Goal: Information Seeking & Learning: Learn about a topic

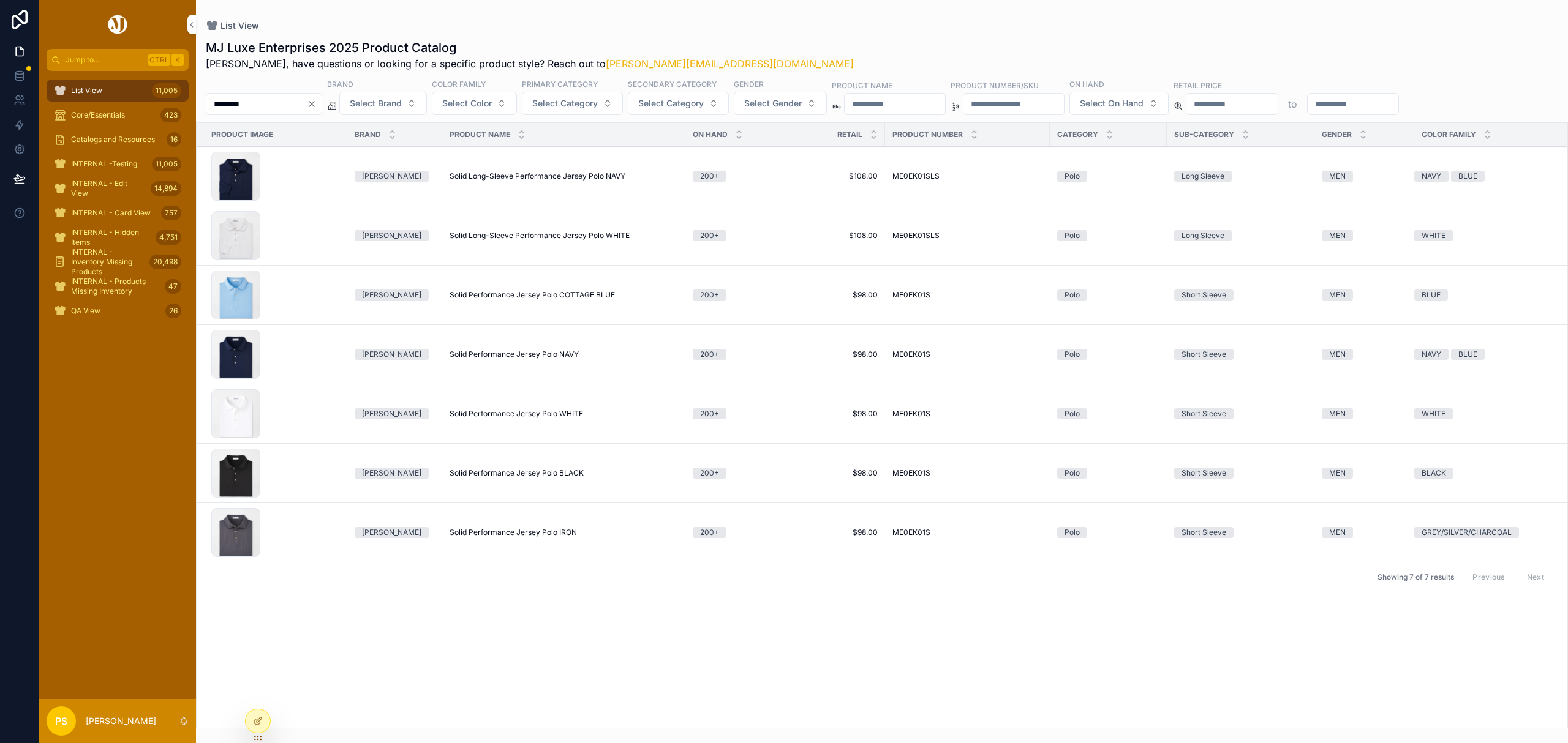
drag, startPoint x: 0, startPoint y: 0, endPoint x: 124, endPoint y: 84, distance: 149.8
click at [124, 84] on div "List View 11,005" at bounding box center [117, 91] width 127 height 20
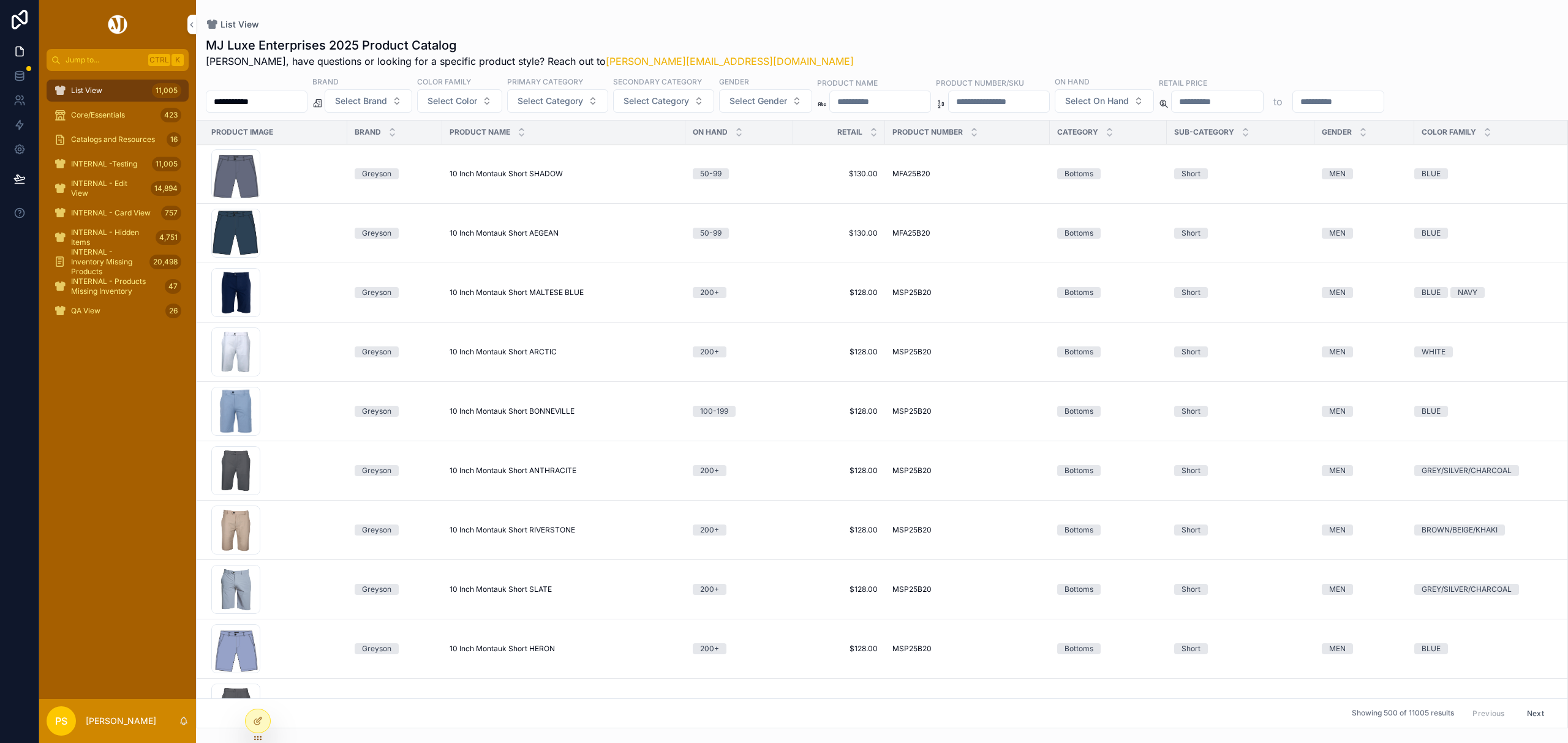
click at [284, 103] on input "********" at bounding box center [256, 102] width 100 height 17
type input "****"
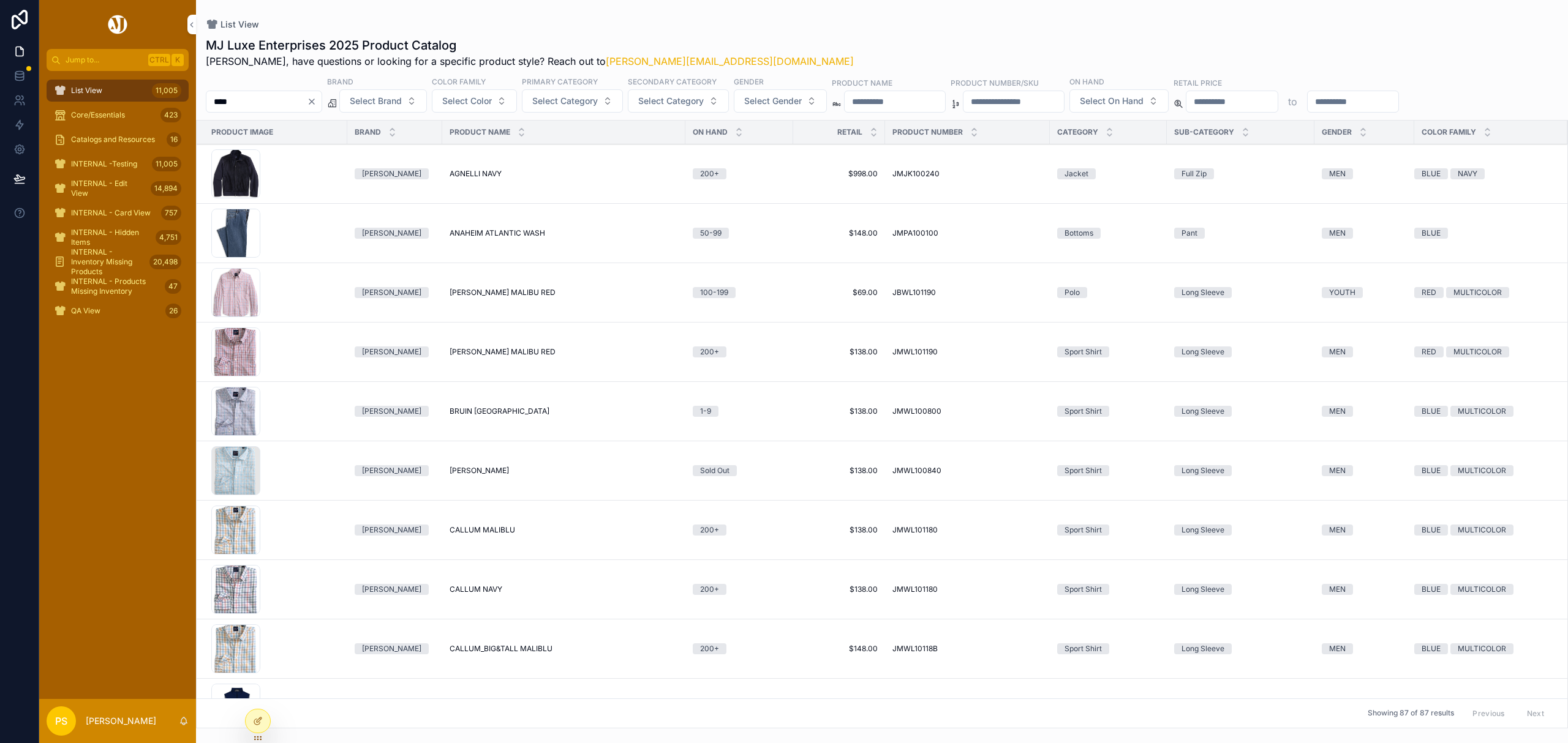
click at [799, 98] on span "Select Gender" at bounding box center [773, 100] width 58 height 12
click at [757, 168] on div "WOMEN" at bounding box center [815, 171] width 170 height 20
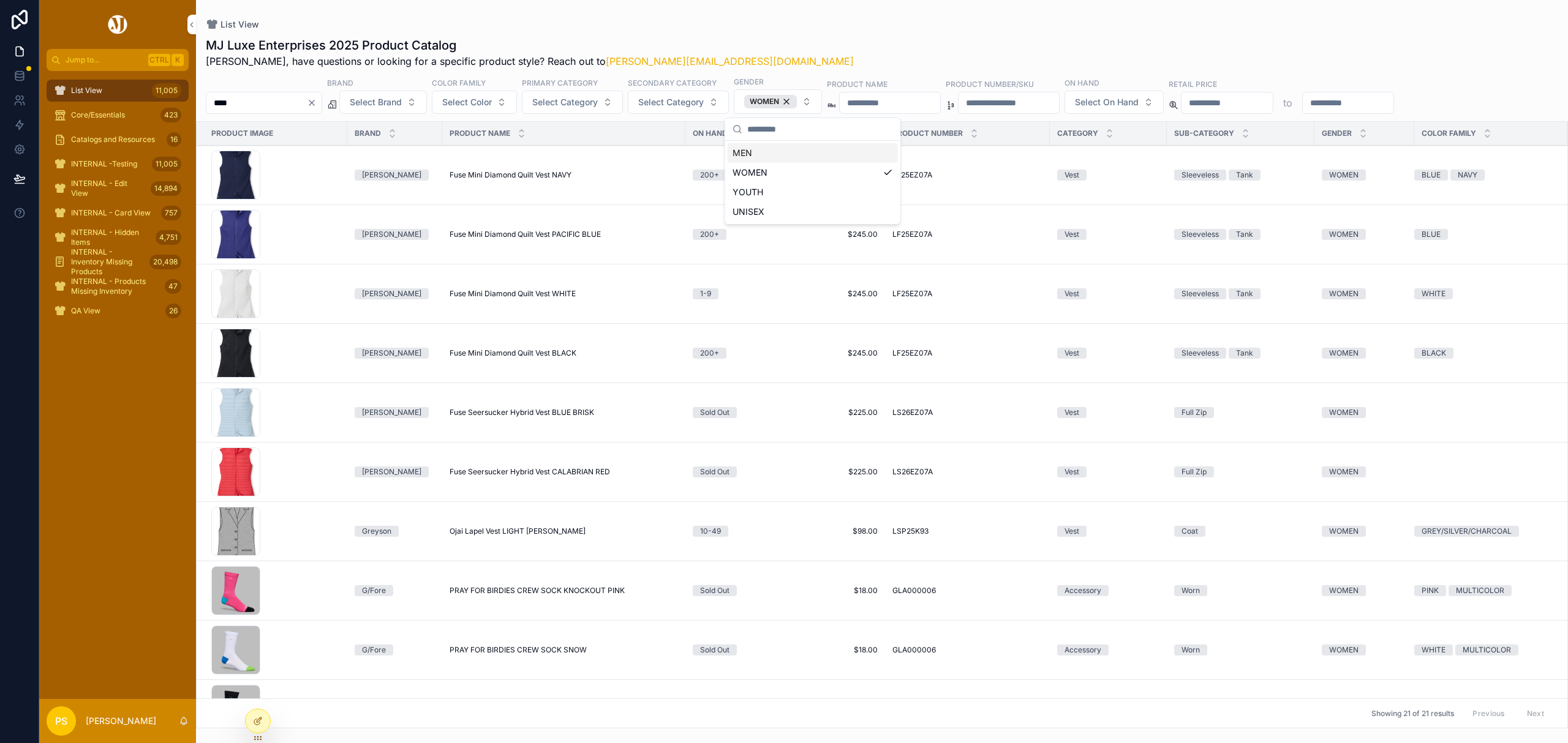
click at [823, 33] on div "MJ Luxe Enterprises 2025 Product Catalog Philip, have questions or looking for …" at bounding box center [882, 379] width 1372 height 699
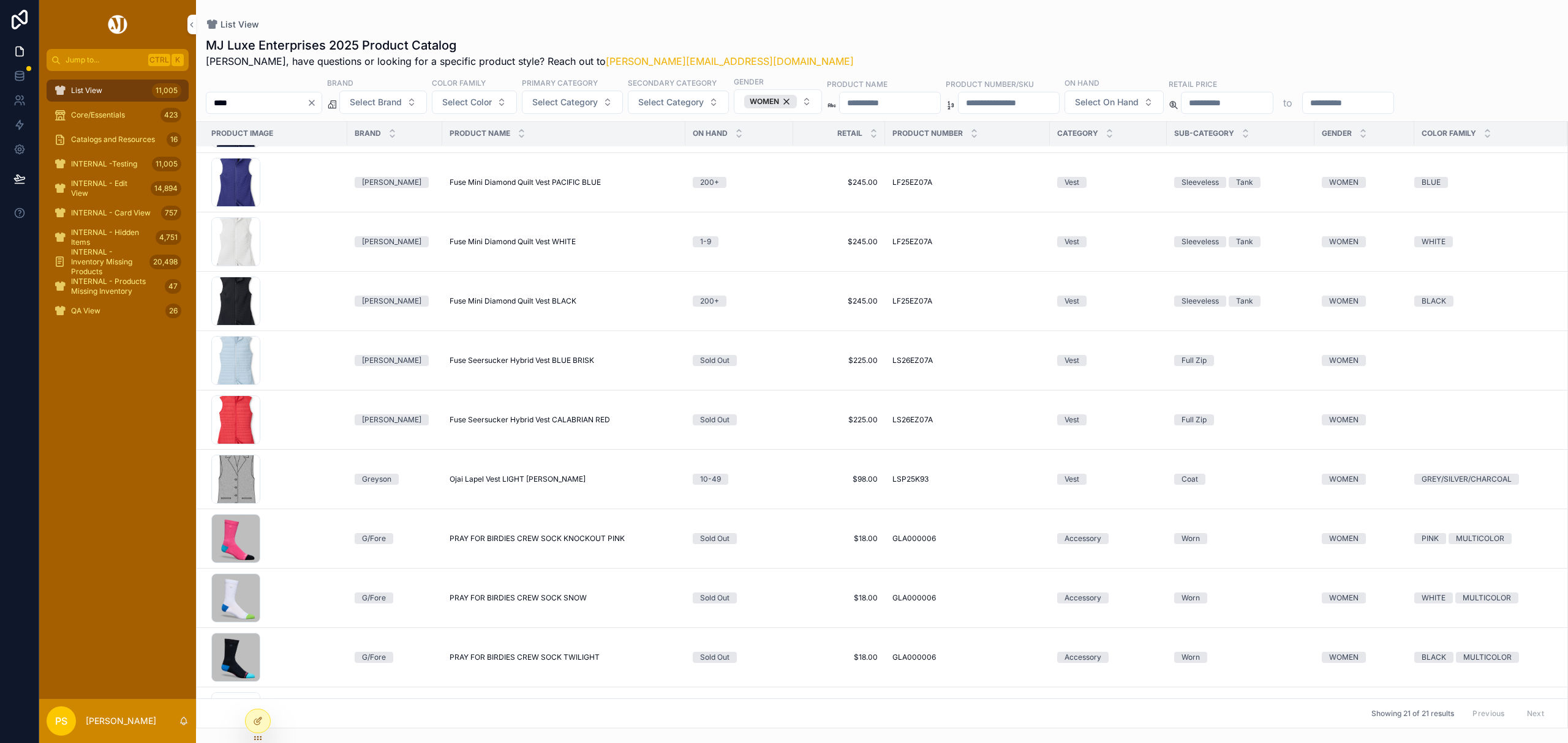
scroll to position [81, 0]
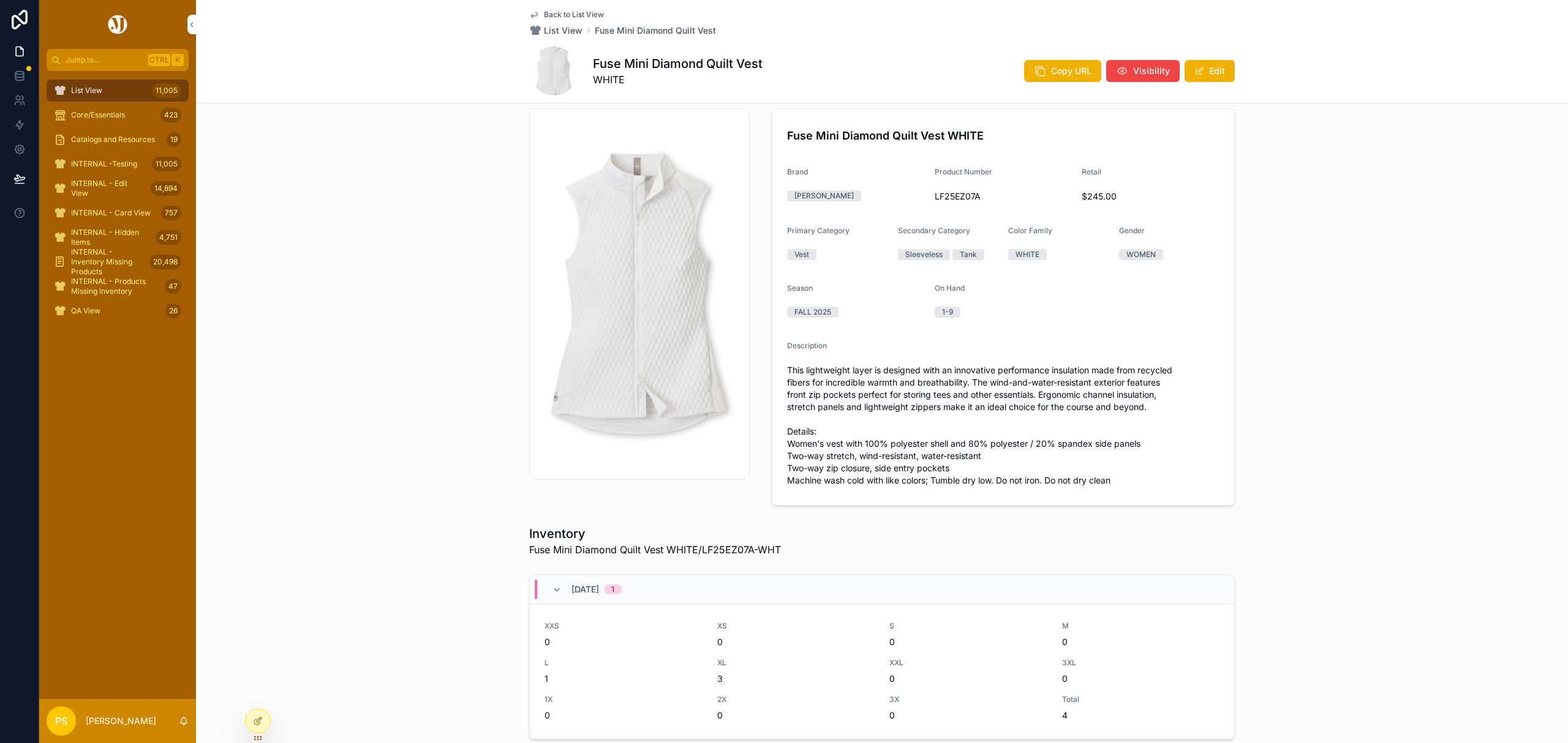
scroll to position [15, 0]
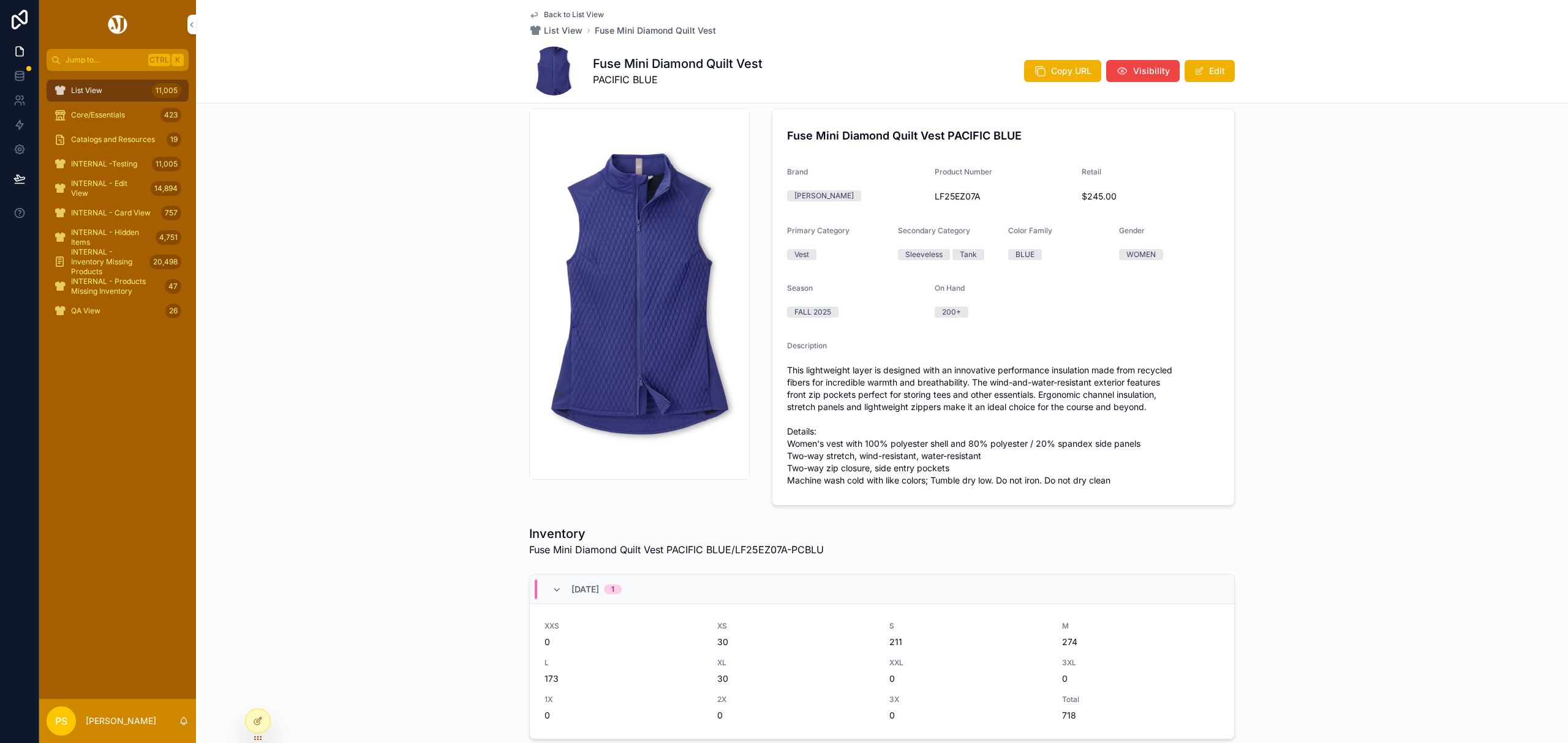
scroll to position [15, 0]
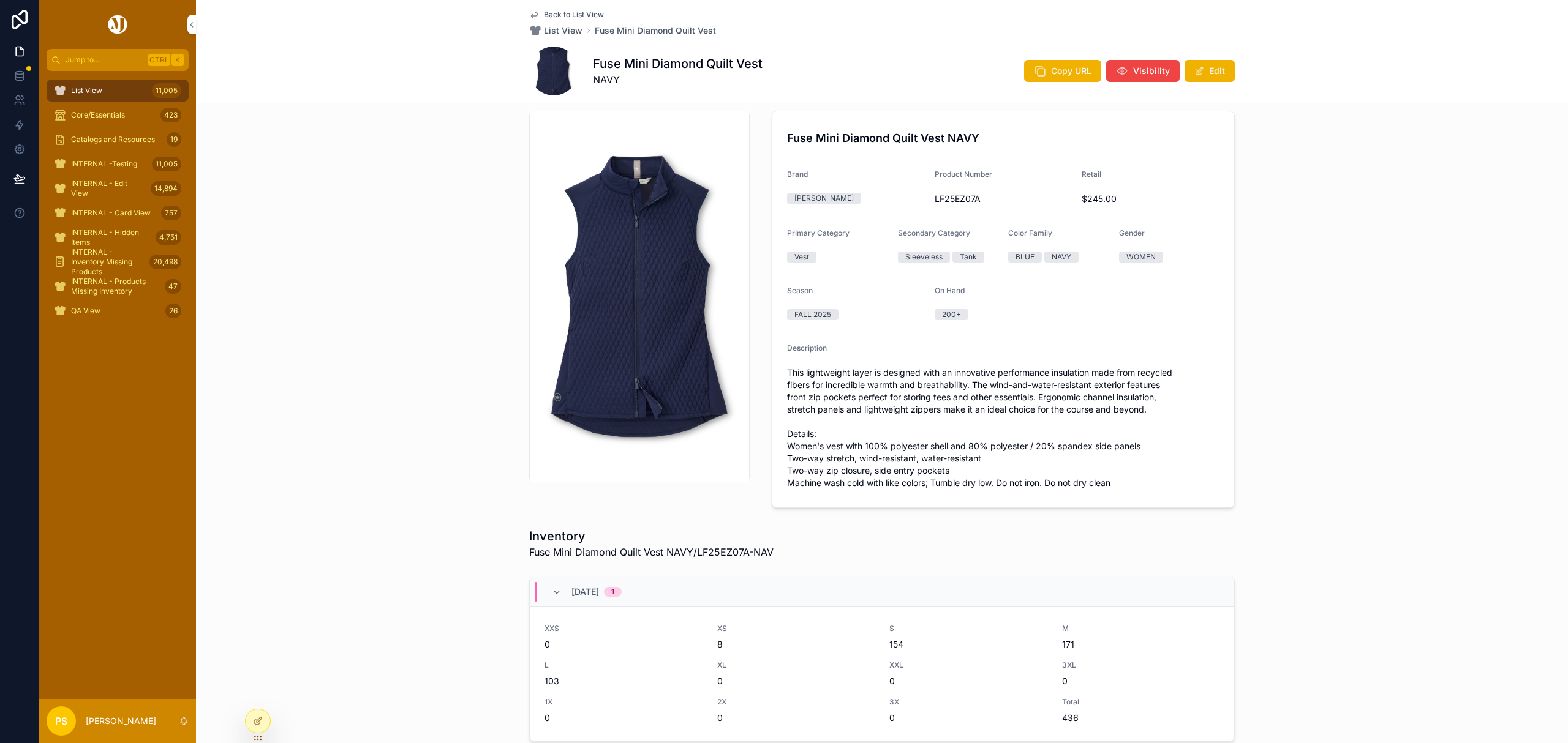
scroll to position [15, 0]
